Goal: Check status: Check status

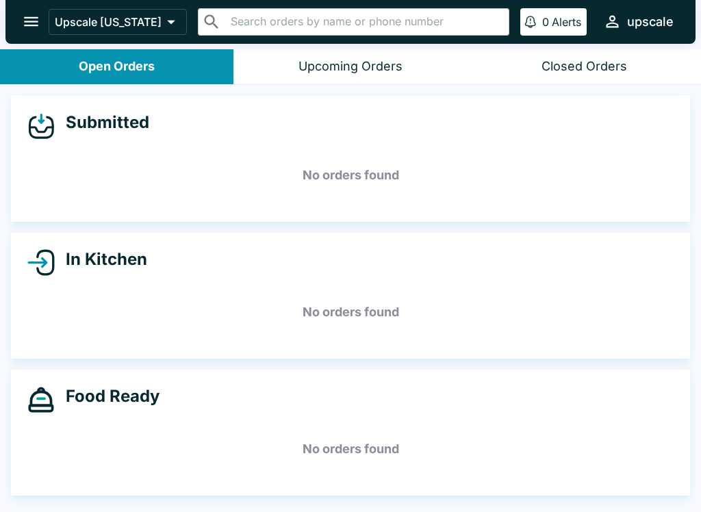
click at [572, 55] on button "Closed Orders" at bounding box center [583, 66] width 233 height 35
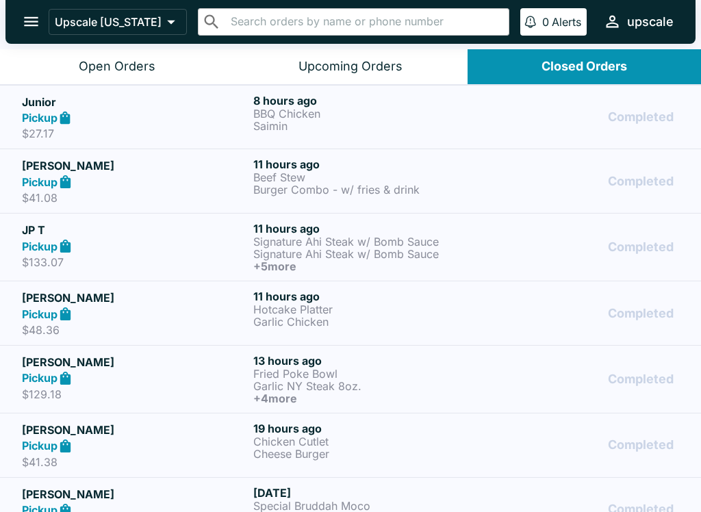
click at [52, 128] on p "$27.17" at bounding box center [135, 134] width 226 height 14
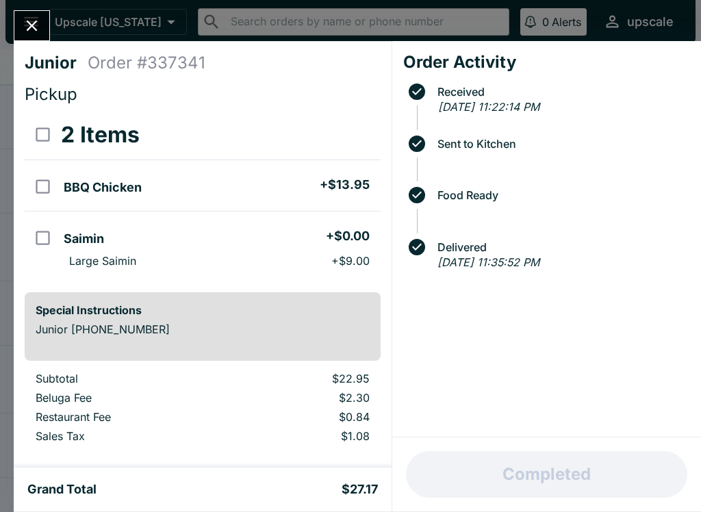
click at [38, 23] on icon "Close" at bounding box center [32, 25] width 18 height 18
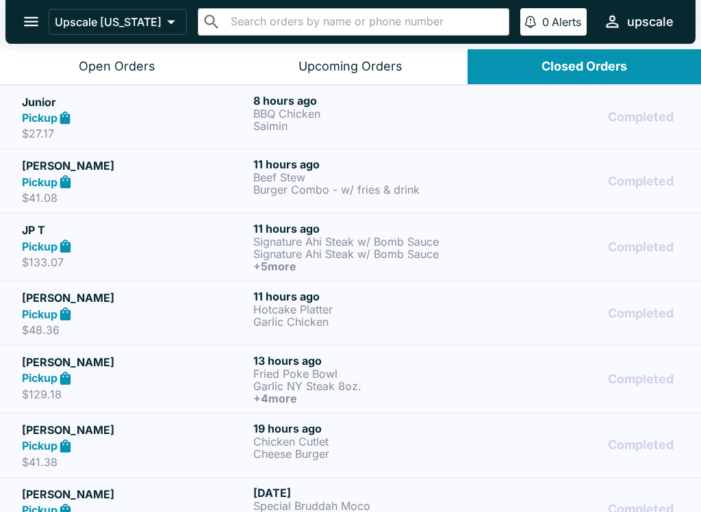
click at [63, 174] on icon at bounding box center [65, 182] width 16 height 16
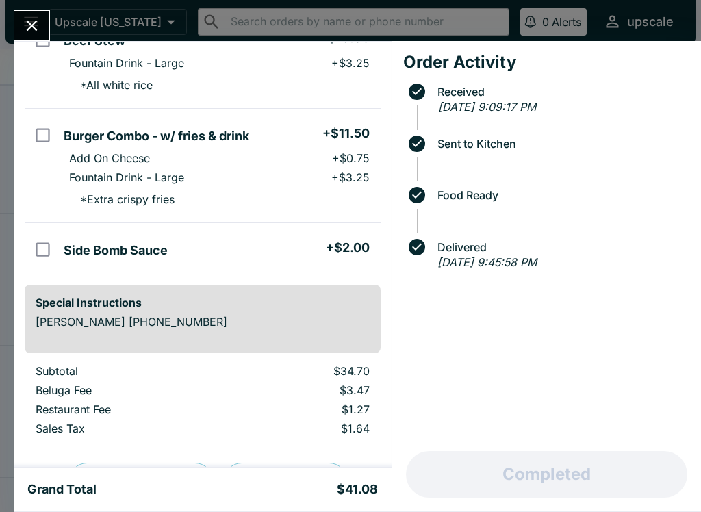
scroll to position [157, 0]
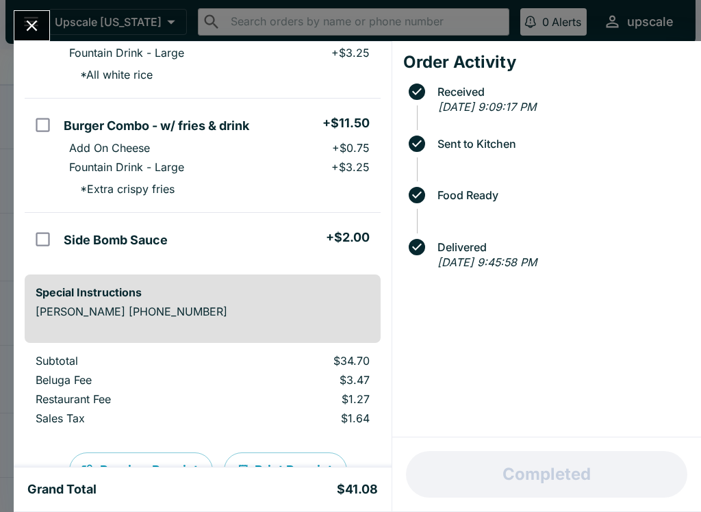
click at [34, 25] on icon "Close" at bounding box center [32, 25] width 18 height 18
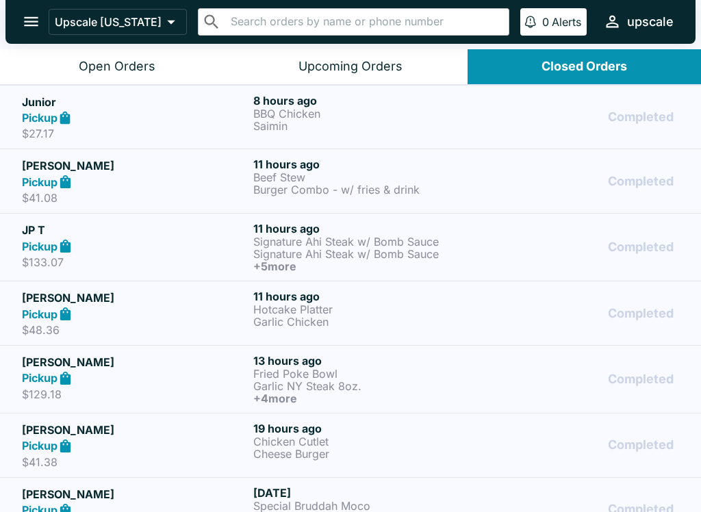
click at [57, 253] on div "Pickup" at bounding box center [135, 246] width 226 height 16
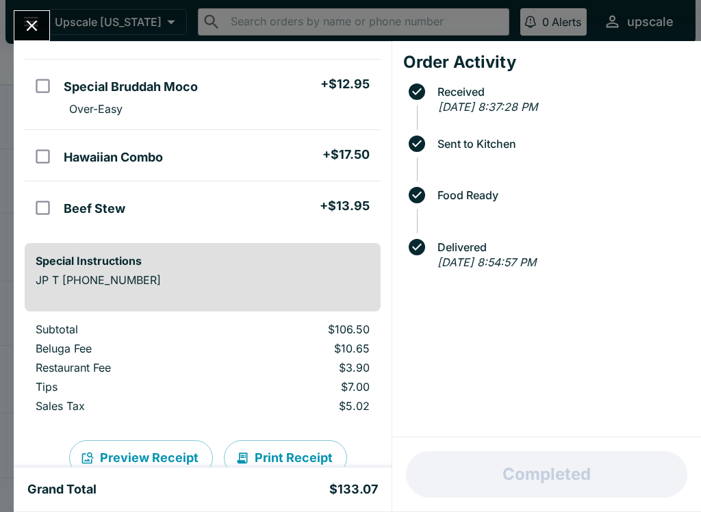
scroll to position [408, 0]
click at [31, 35] on icon "Close" at bounding box center [32, 25] width 18 height 18
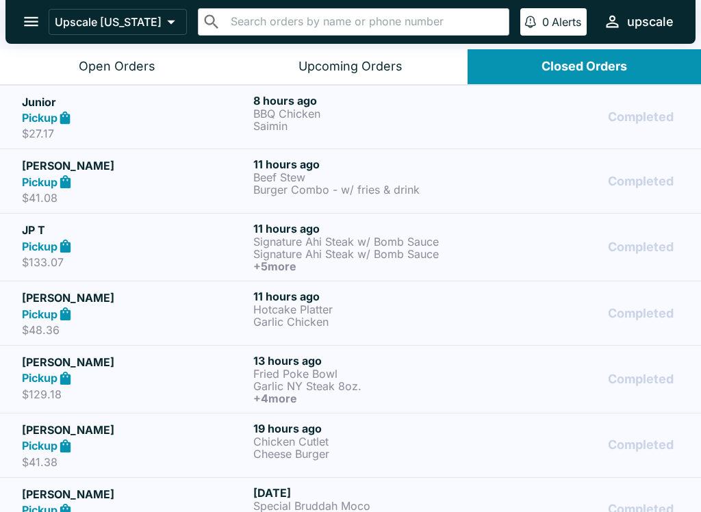
click at [298, 324] on p "Garlic Chicken" at bounding box center [366, 321] width 226 height 12
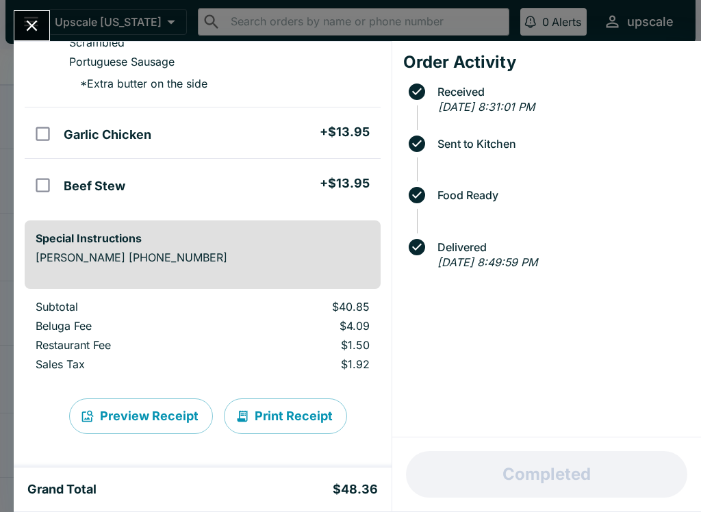
scroll to position [167, 0]
click at [34, 12] on button "Close" at bounding box center [31, 25] width 35 height 29
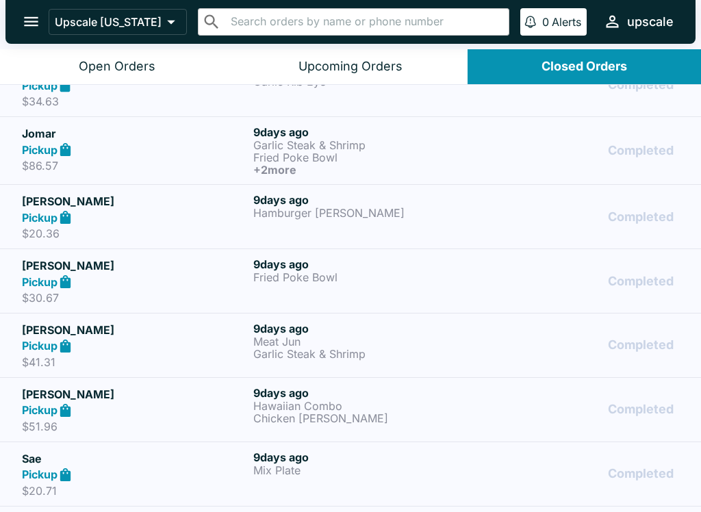
scroll to position [3107, 0]
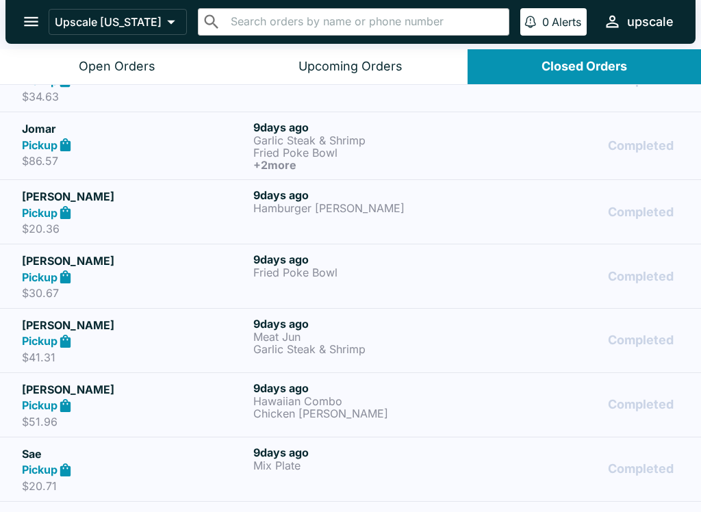
click at [133, 70] on div "Open Orders" at bounding box center [117, 67] width 77 height 16
